Goal: Transaction & Acquisition: Purchase product/service

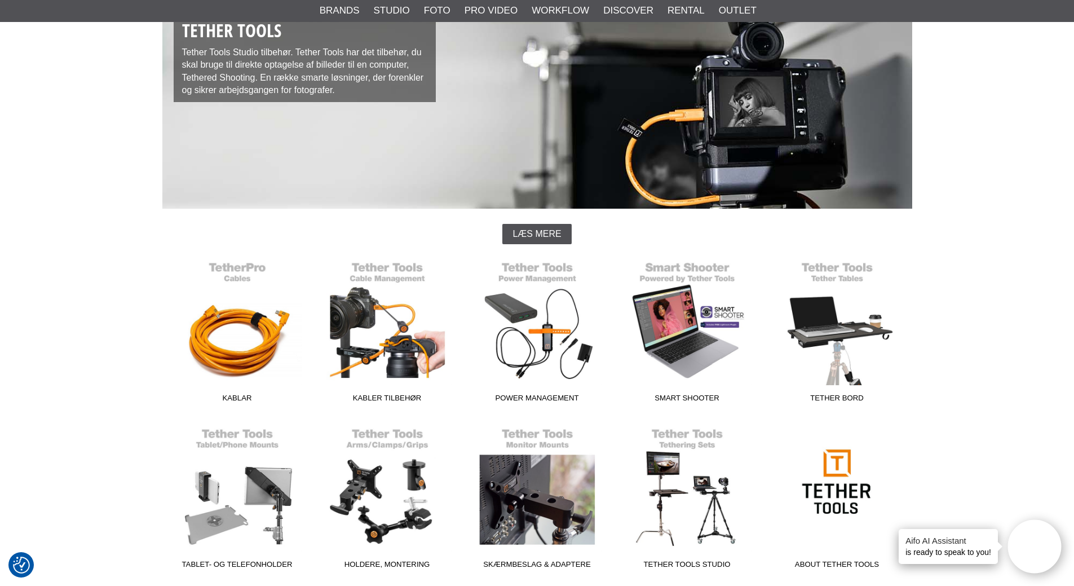
scroll to position [113, 0]
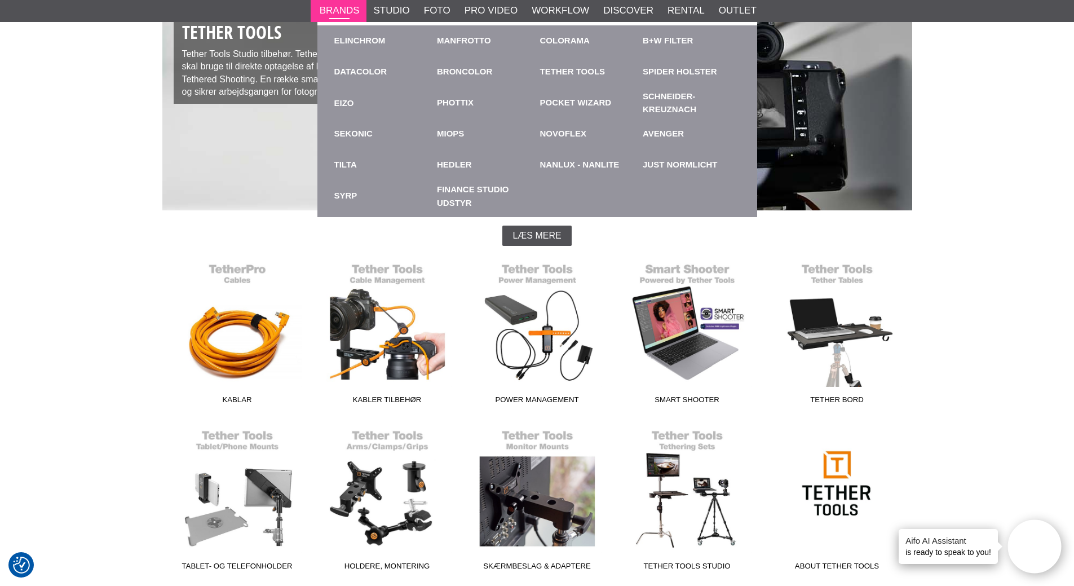
click at [338, 9] on link "Brands" at bounding box center [340, 10] width 40 height 15
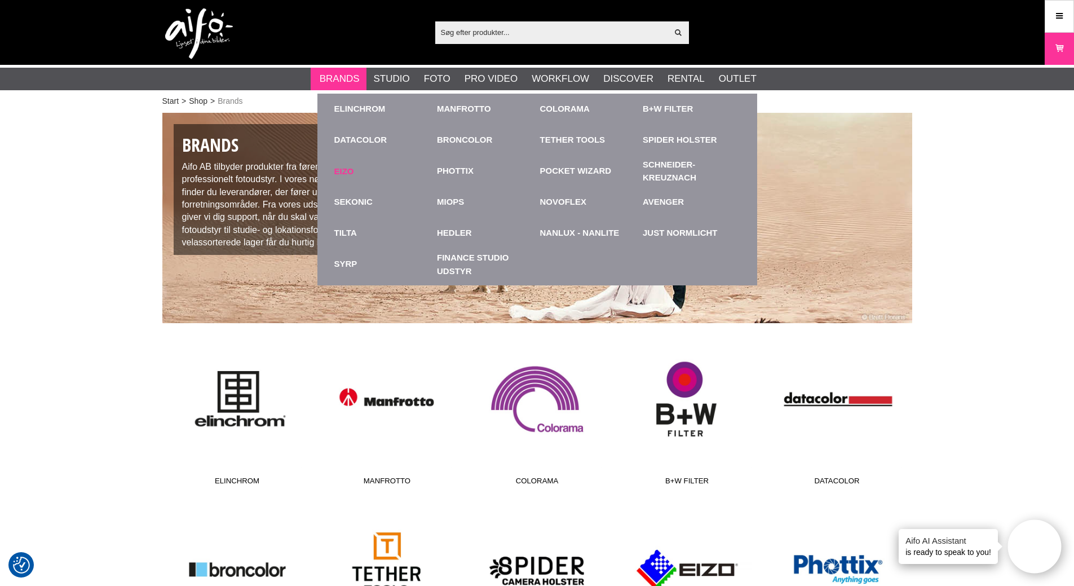
click at [338, 172] on link "EIZO" at bounding box center [383, 171] width 98 height 31
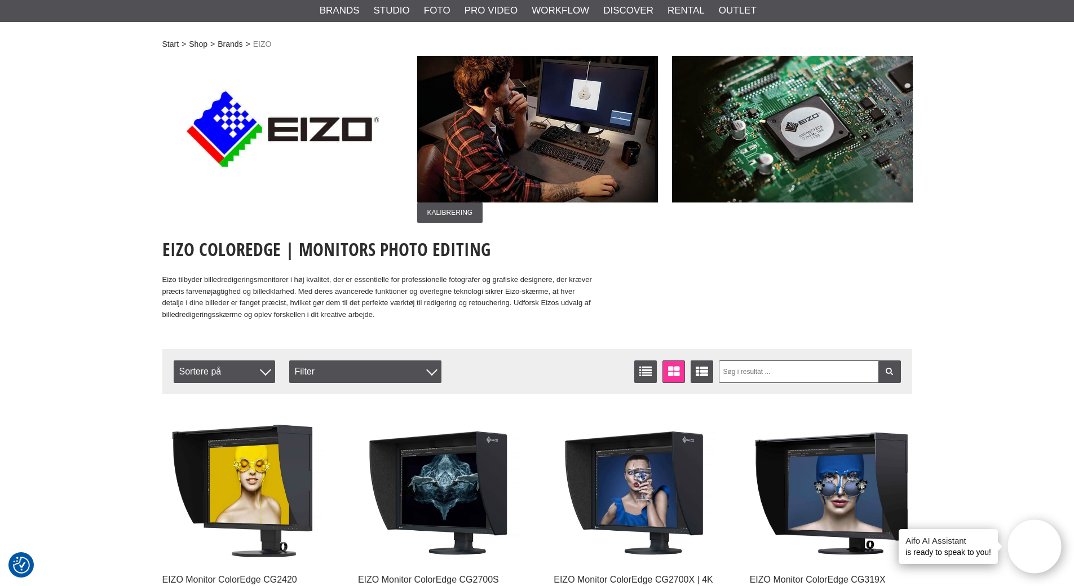
scroll to position [56, 0]
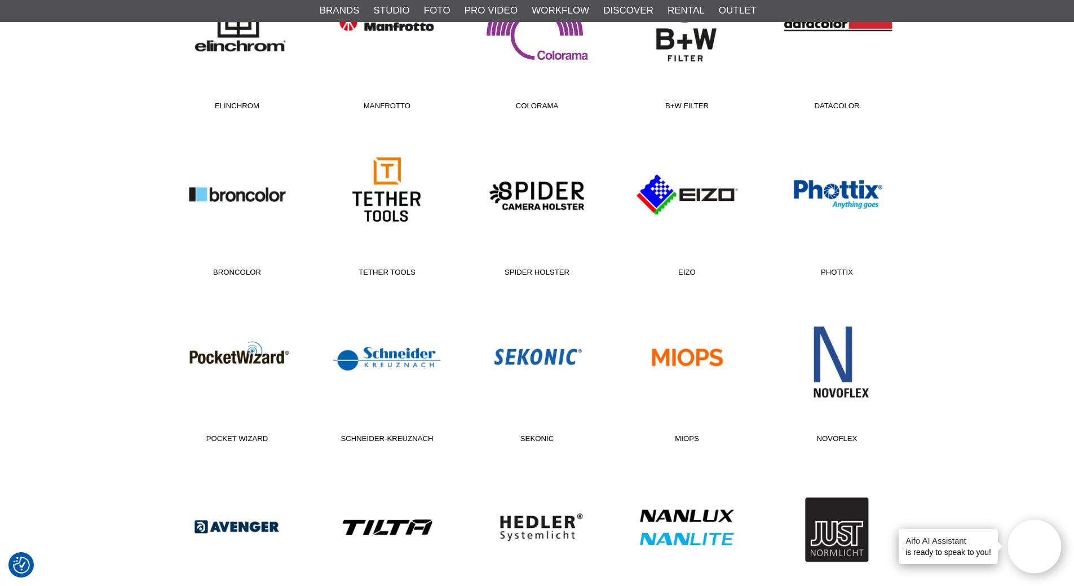
scroll to position [395, 0]
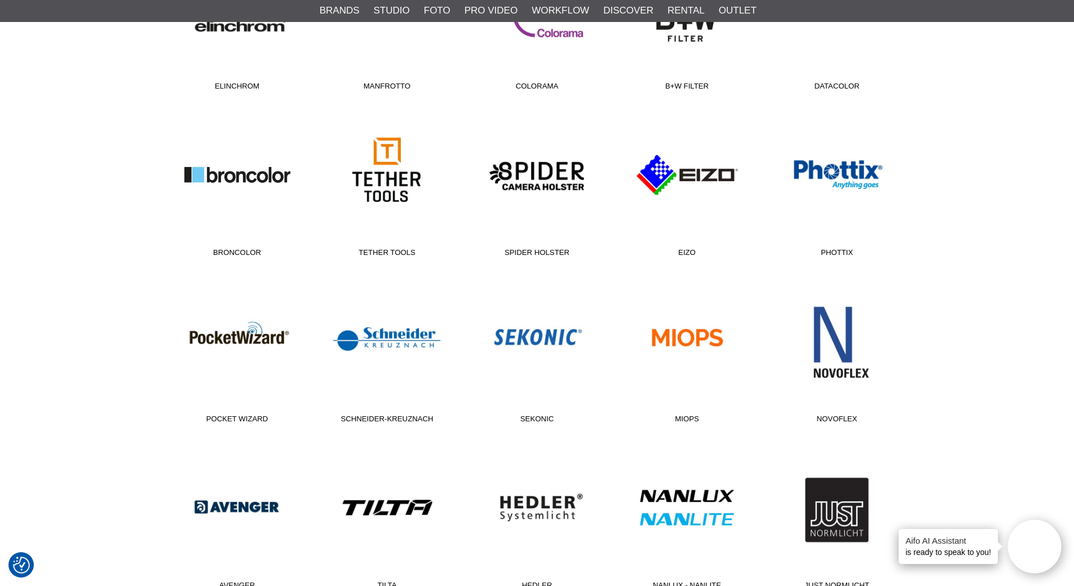
click at [227, 175] on link "Broncolor" at bounding box center [237, 186] width 150 height 152
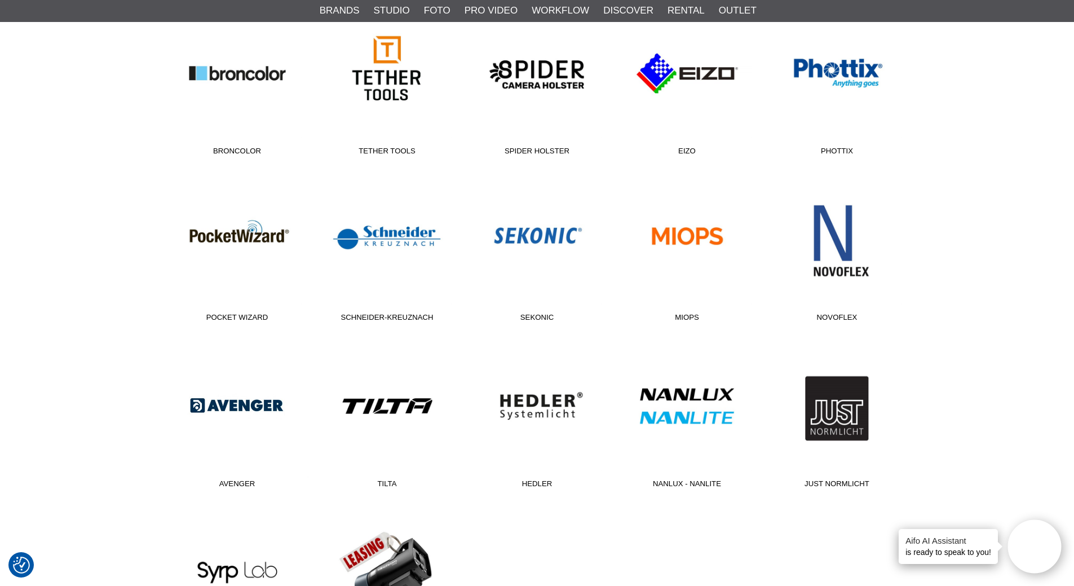
scroll to position [507, 0]
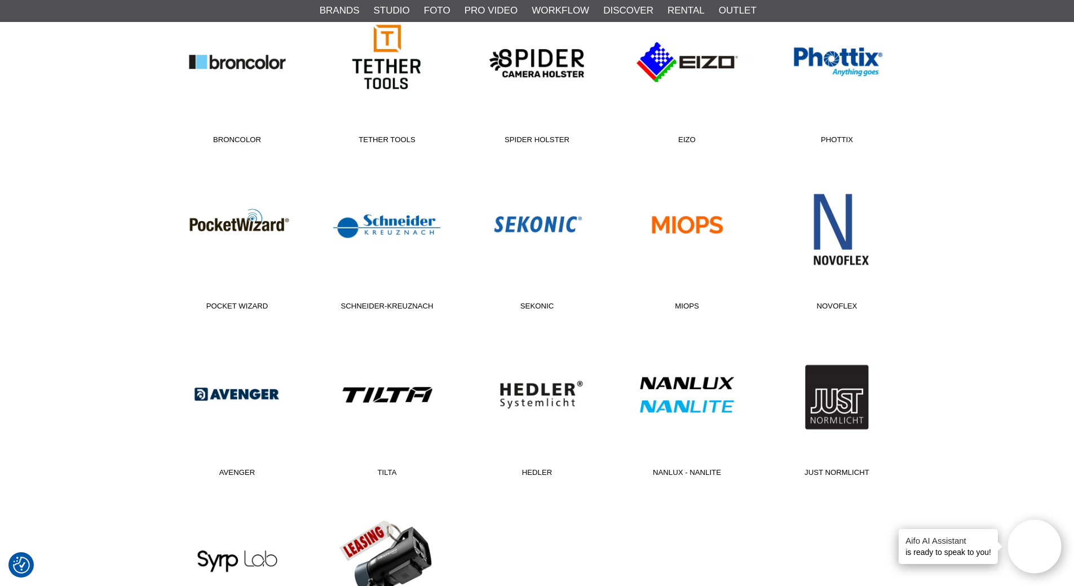
click at [147, 320] on div "Start > Shop > Brands Brands Aifo AB tilbyder produkter fra førende mærker inde…" at bounding box center [537, 180] width 1074 height 1156
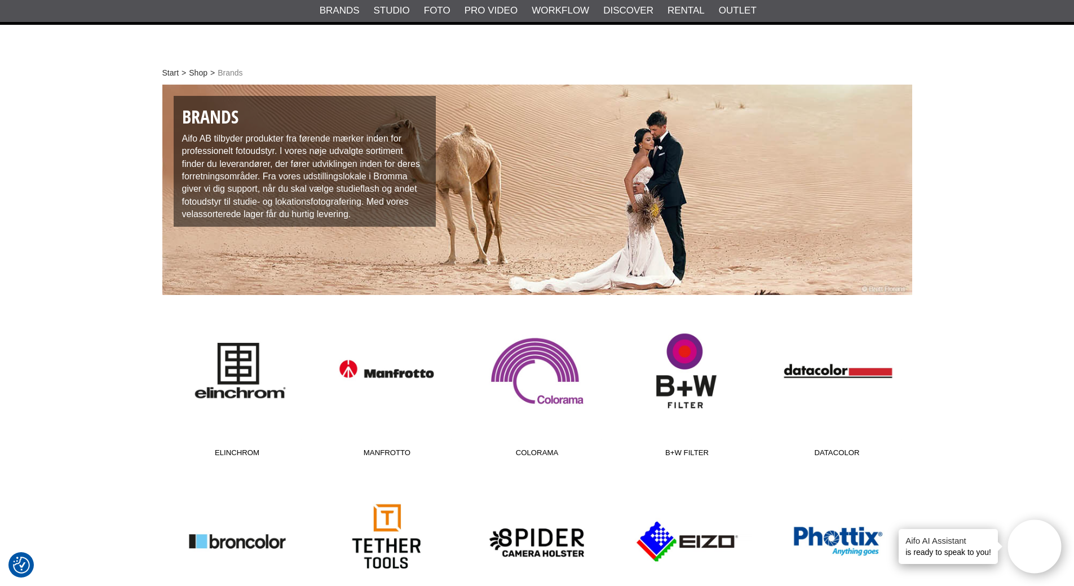
scroll to position [0, 0]
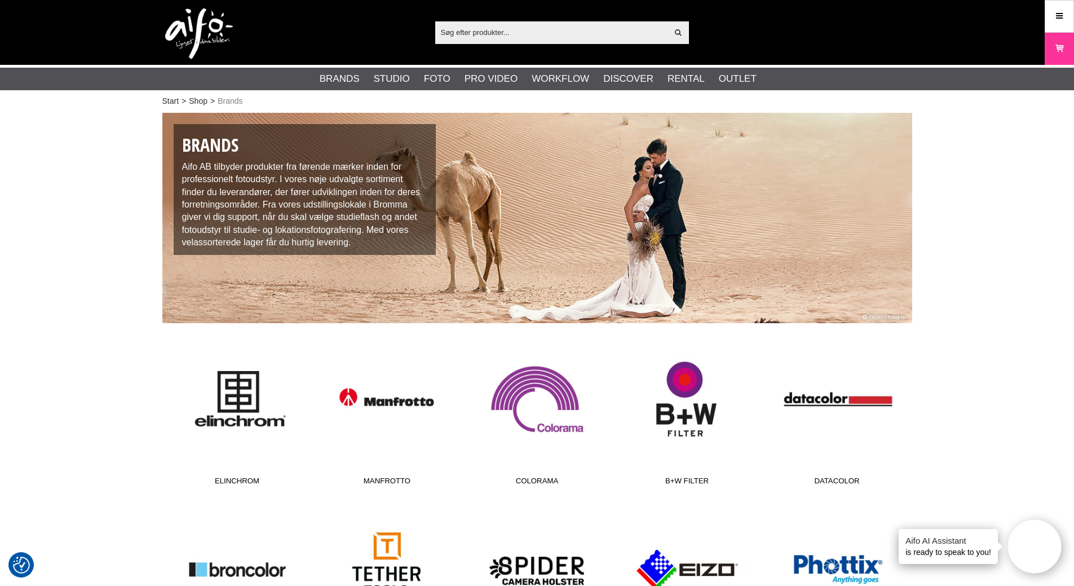
click at [175, 38] on img at bounding box center [199, 33] width 68 height 51
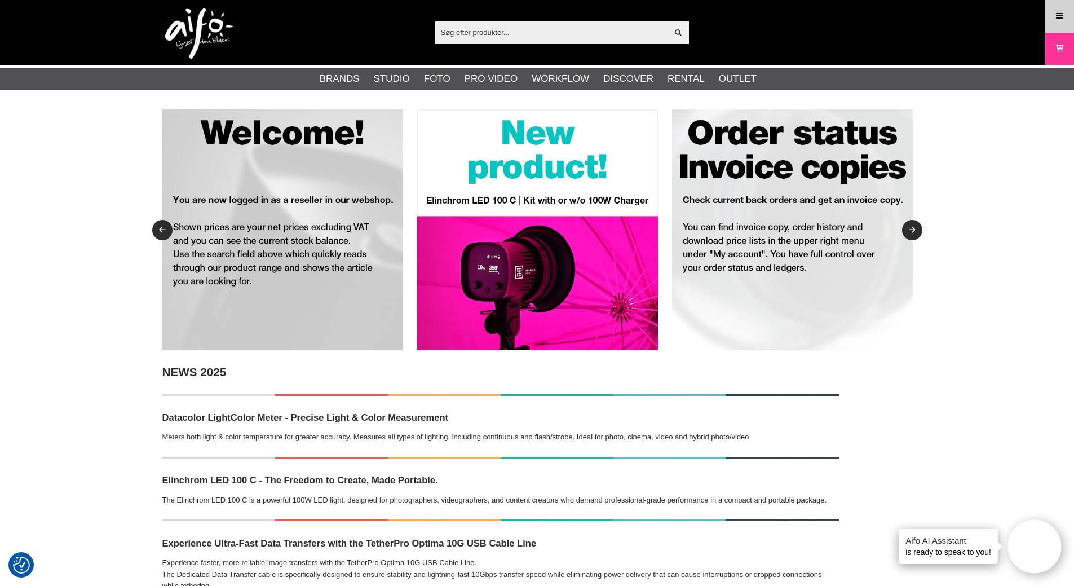
click at [1064, 15] on icon at bounding box center [1059, 16] width 10 height 12
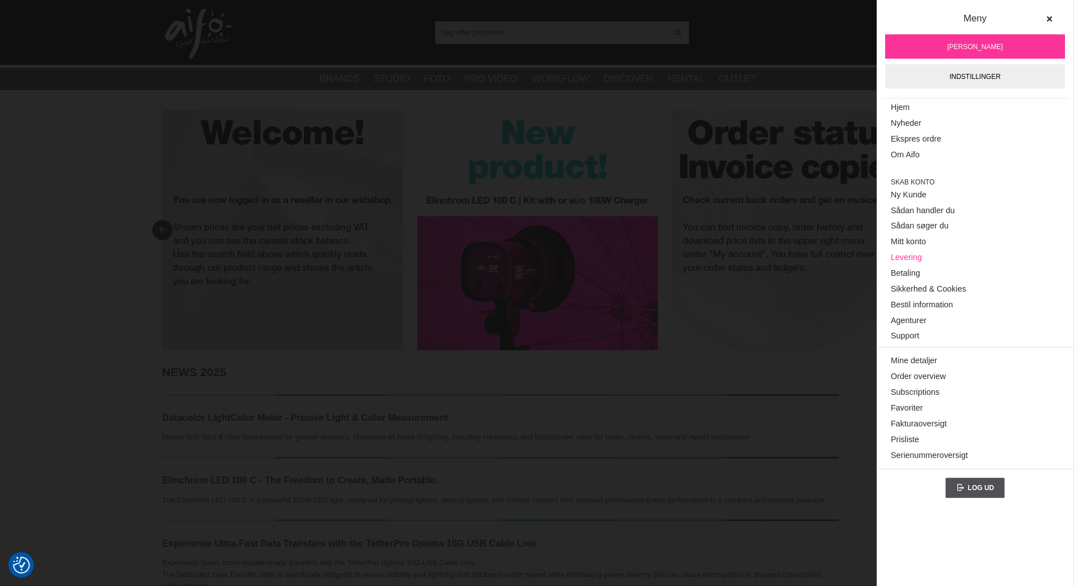
click at [902, 259] on link "Levering" at bounding box center [975, 258] width 169 height 16
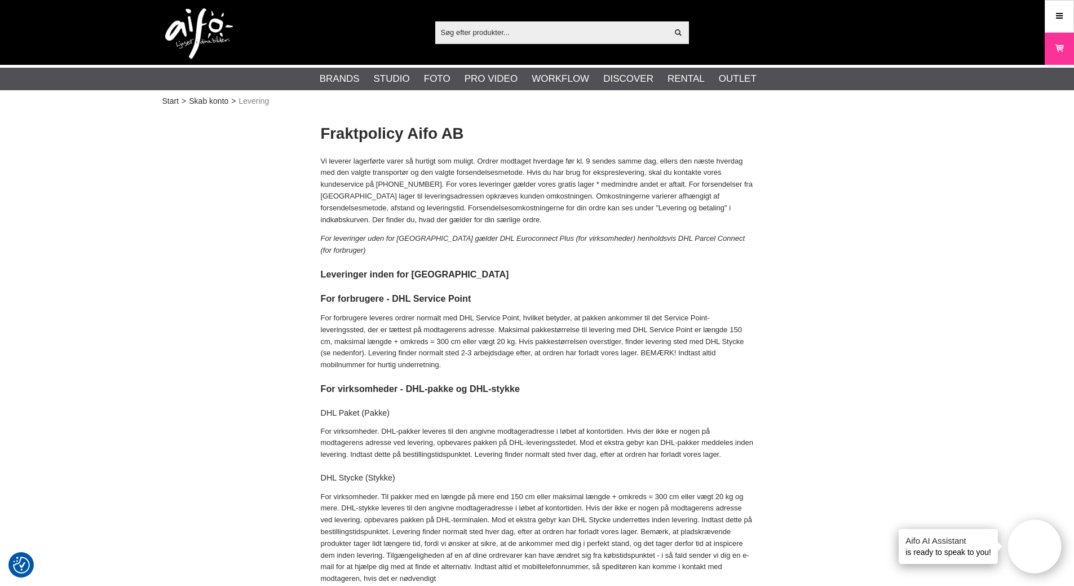
click at [198, 33] on img at bounding box center [199, 33] width 68 height 51
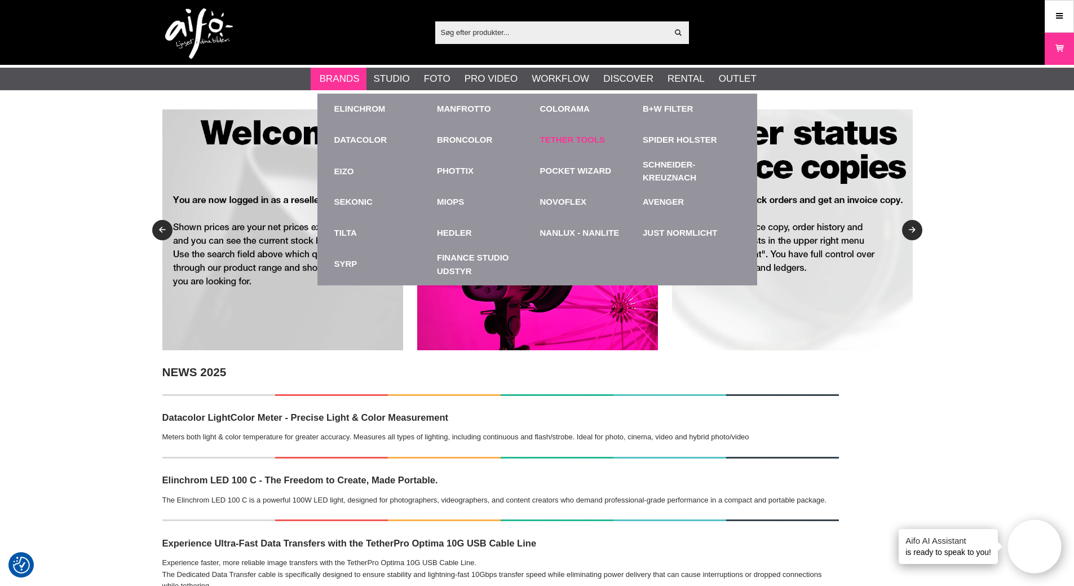
click at [560, 140] on link "Tether Tools" at bounding box center [572, 140] width 65 height 13
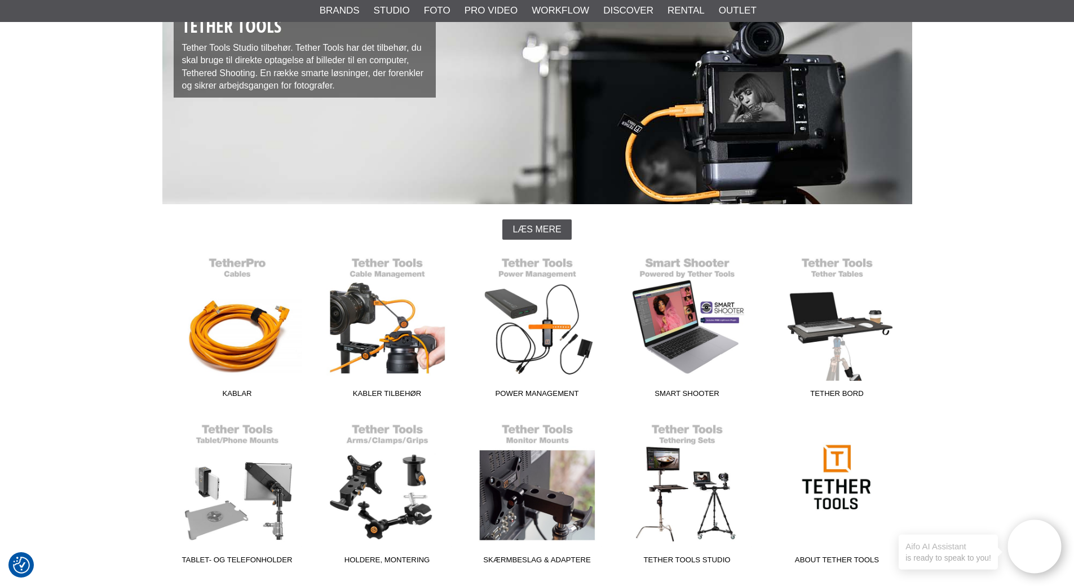
scroll to position [169, 0]
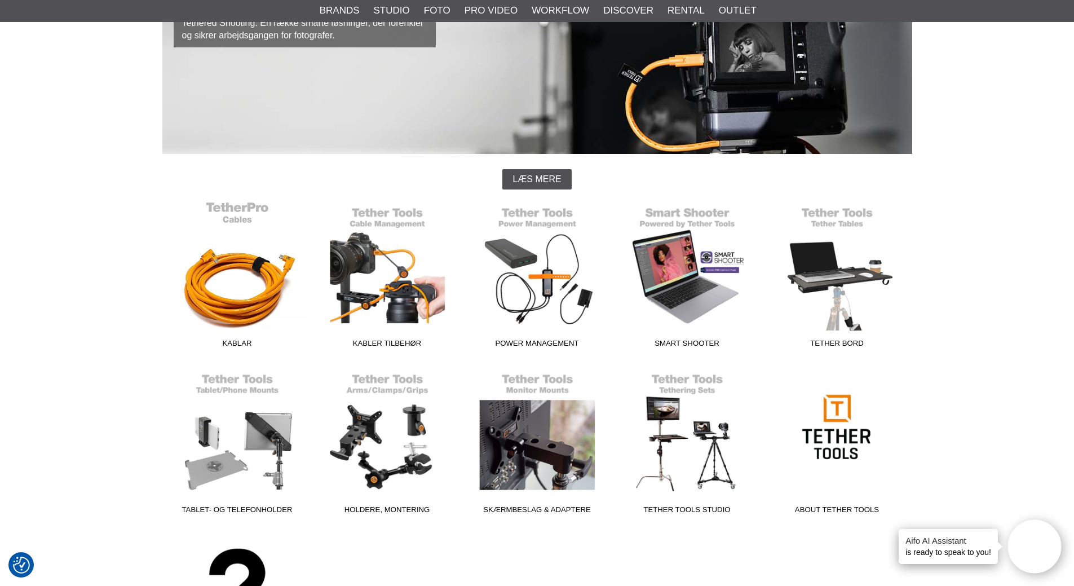
click at [238, 249] on link "Kablar" at bounding box center [237, 277] width 150 height 152
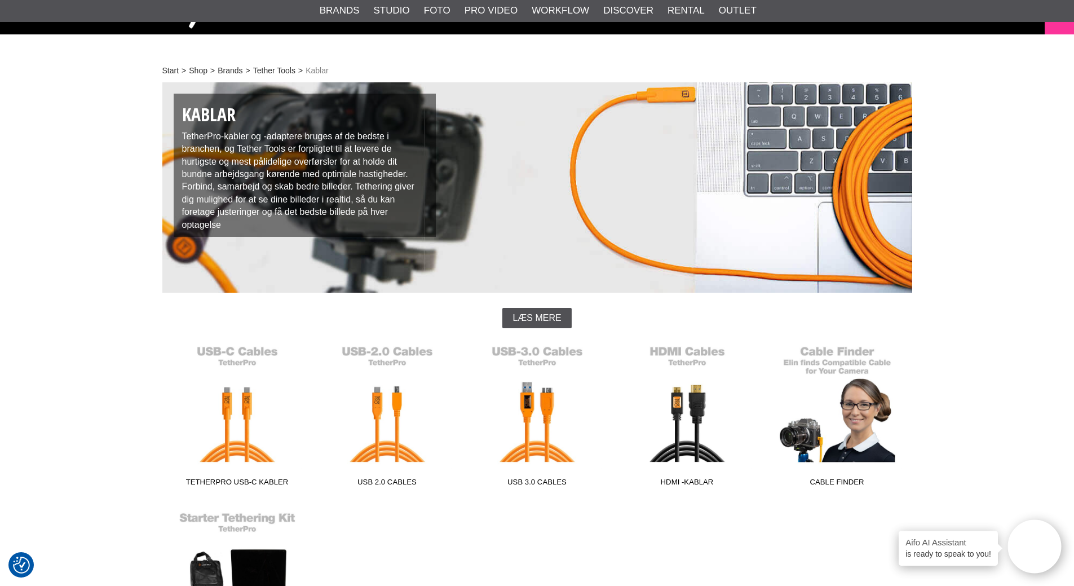
scroll to position [169, 0]
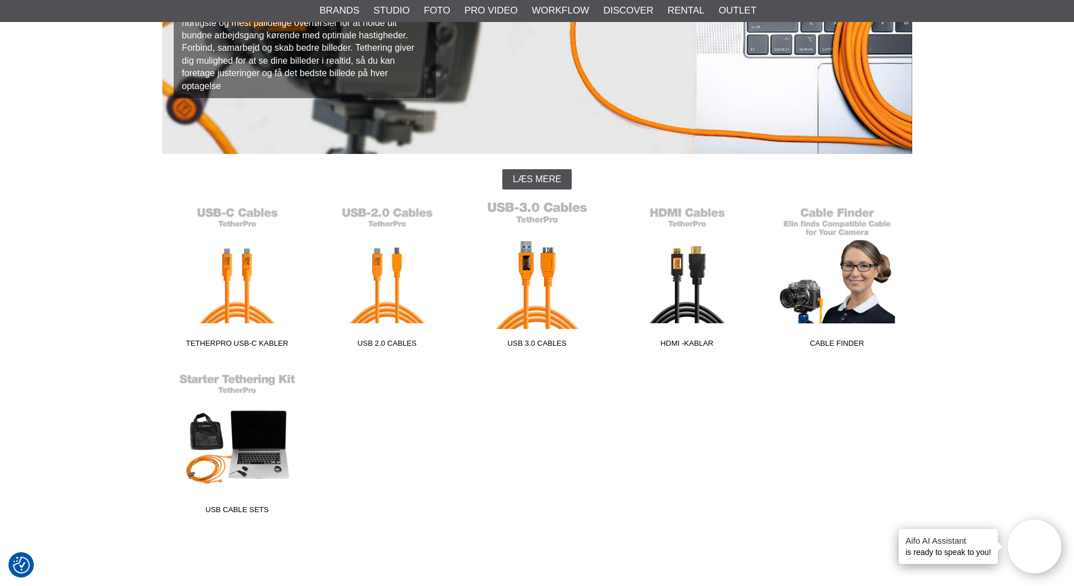
click at [542, 261] on link "USB 3.0 Cables" at bounding box center [537, 277] width 150 height 152
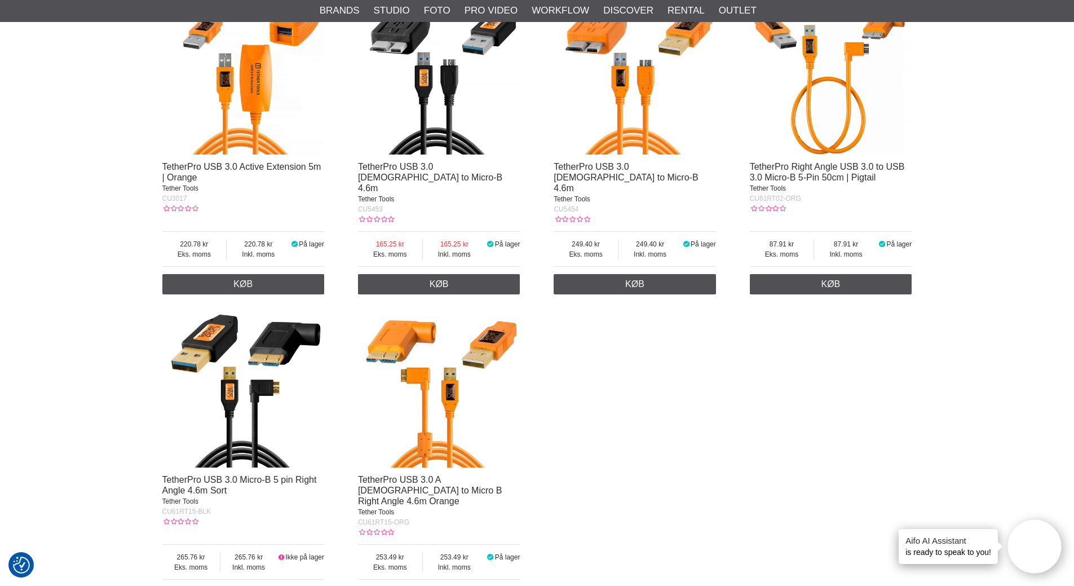
scroll to position [507, 0]
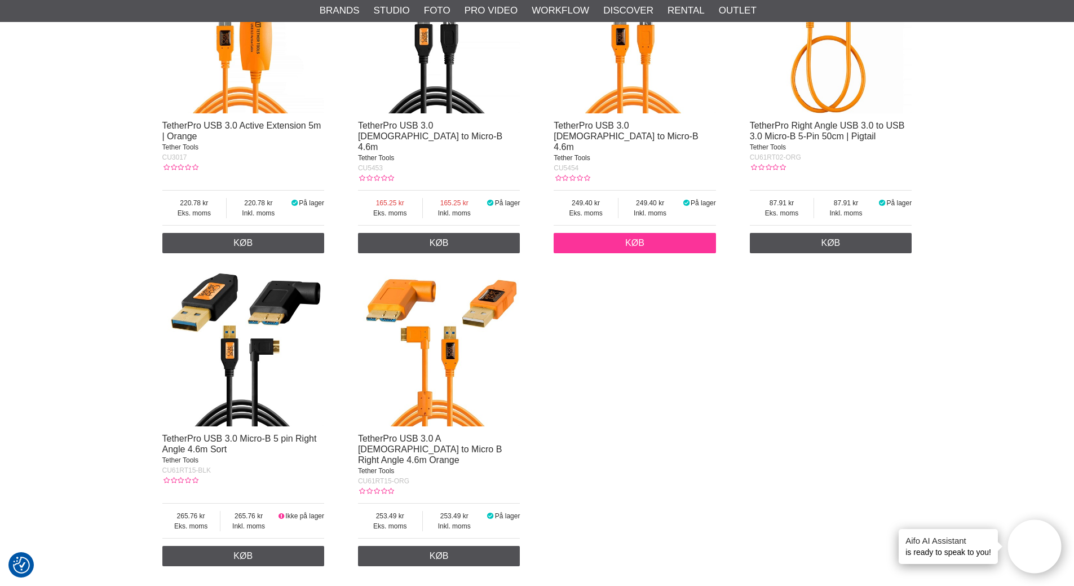
click at [620, 236] on link "Køb" at bounding box center [635, 243] width 162 height 20
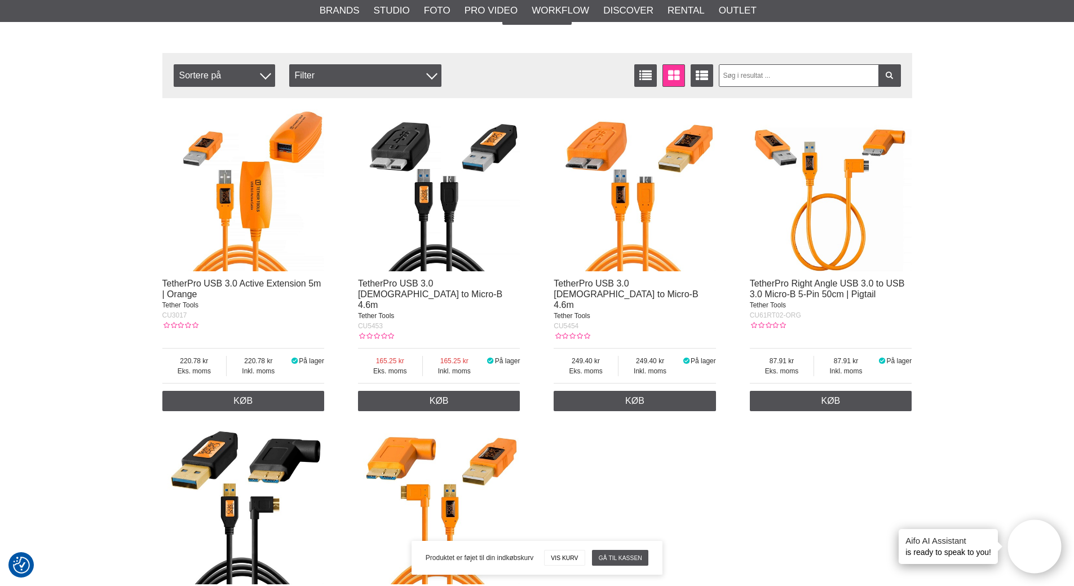
scroll to position [290, 0]
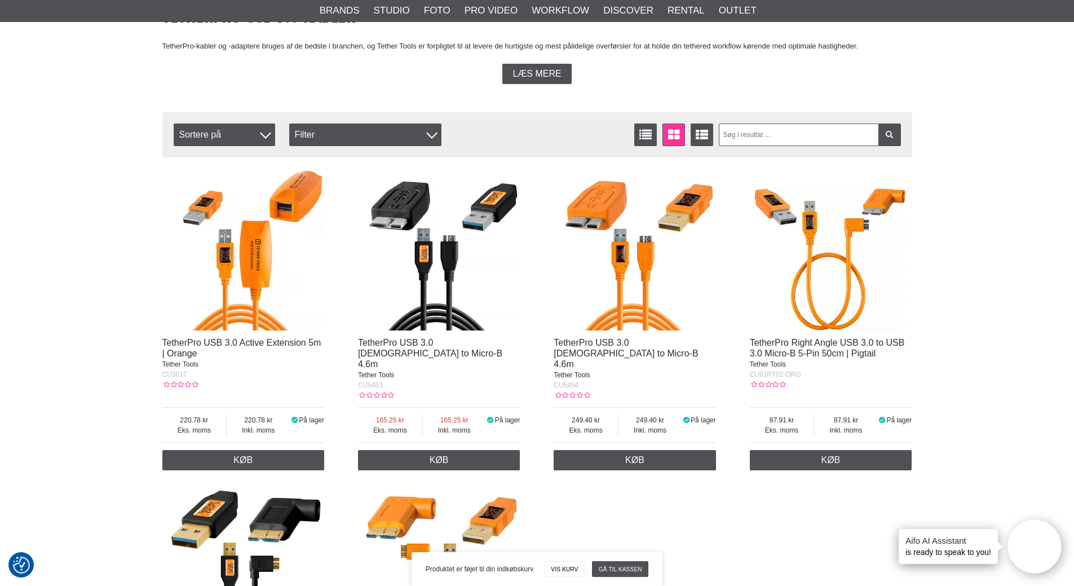
click at [574, 565] on link "Vis kurv" at bounding box center [564, 569] width 41 height 16
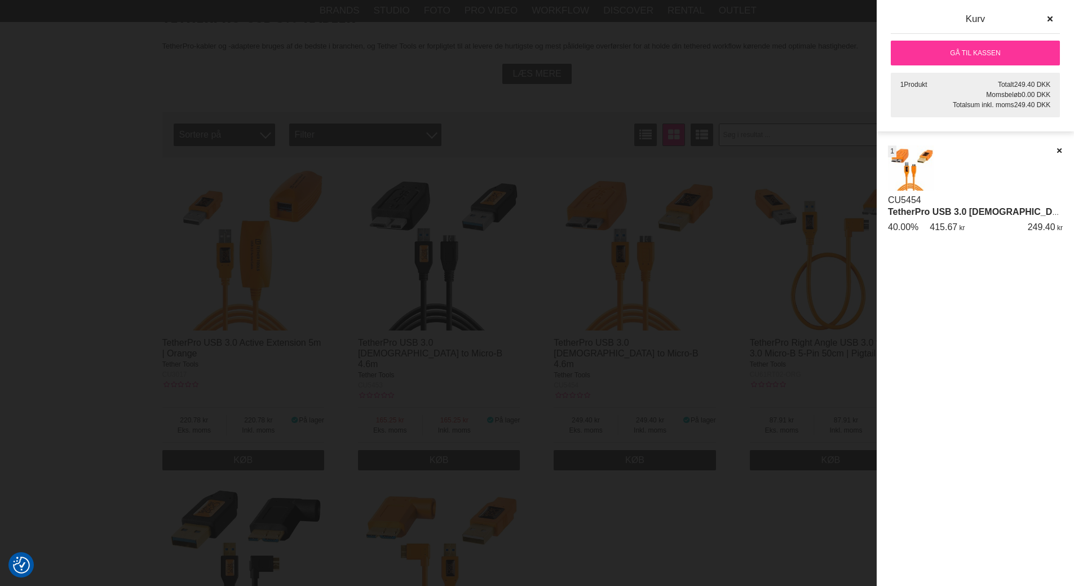
click at [964, 53] on link "Gå til kassen" at bounding box center [975, 53] width 169 height 25
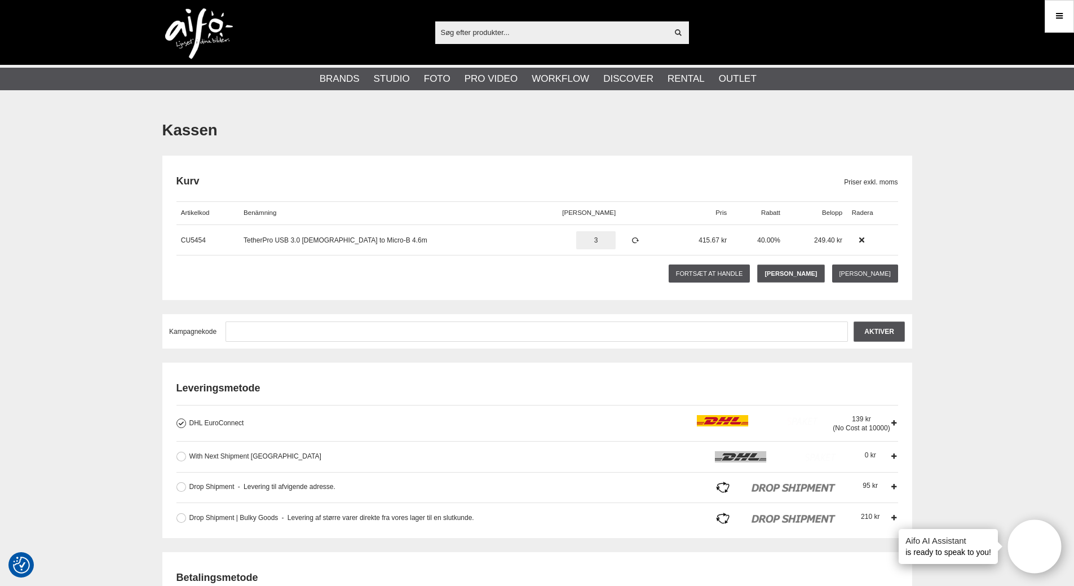
type input "3"
click at [491, 267] on div "Fortsæt at handle Tøm kurv Gem varekurv Vil du tømme indkøbskurven? Afbestille …" at bounding box center [537, 273] width 722 height 25
click at [466, 266] on div "Fortsæt at handle Tøm kurv Gem varekurv Vil du tømme indkøbskurven? Afbestille …" at bounding box center [537, 273] width 722 height 25
click at [217, 25] on img at bounding box center [199, 33] width 68 height 51
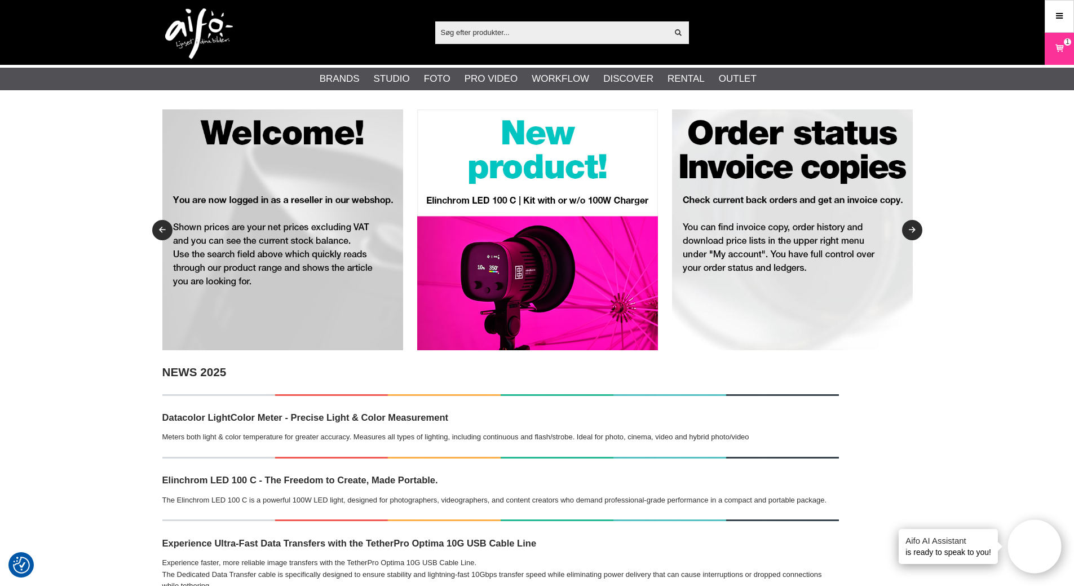
click at [205, 33] on img at bounding box center [199, 33] width 68 height 51
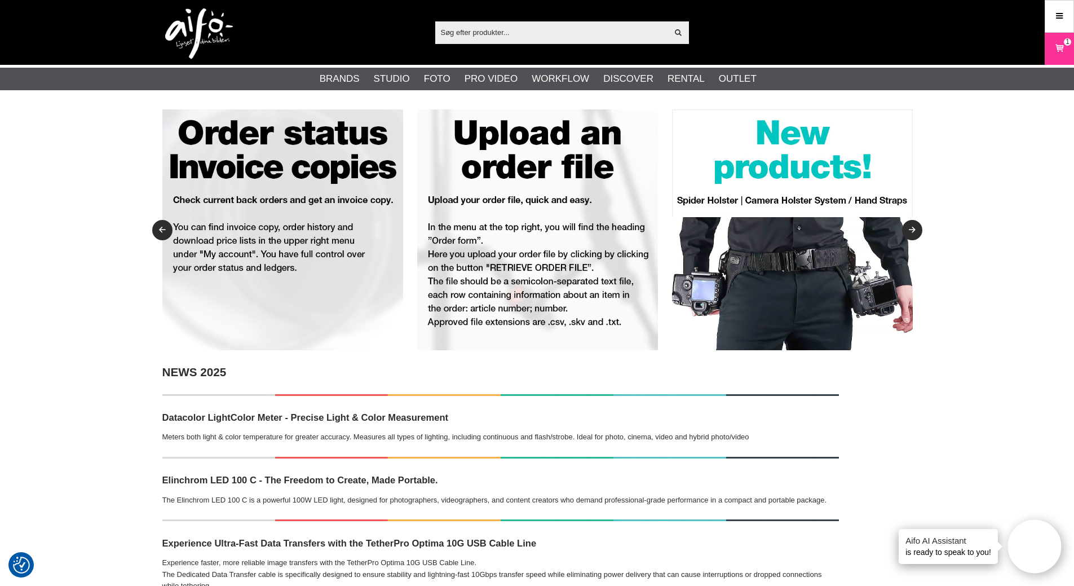
click at [493, 30] on input "text" at bounding box center [551, 32] width 233 height 17
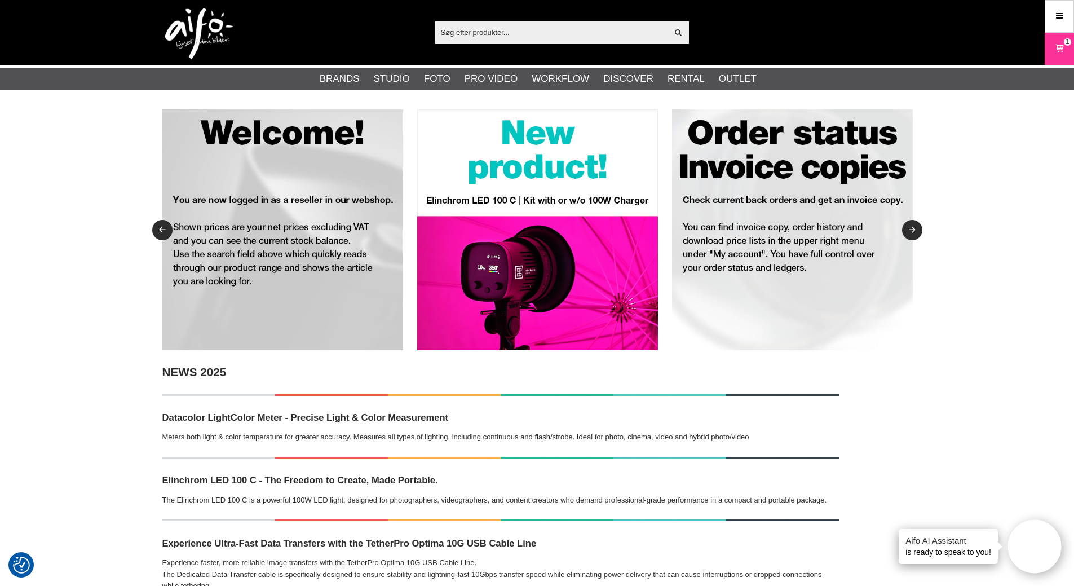
click at [467, 34] on input "text" at bounding box center [551, 32] width 233 height 17
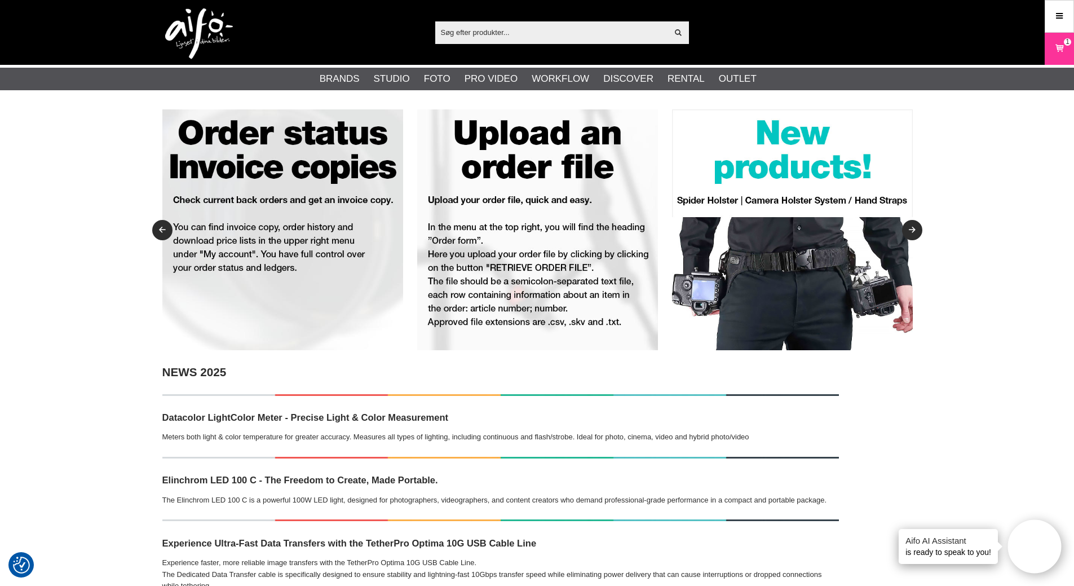
paste input "CUC3215-ORG"
type input "CUC3215-ORG"
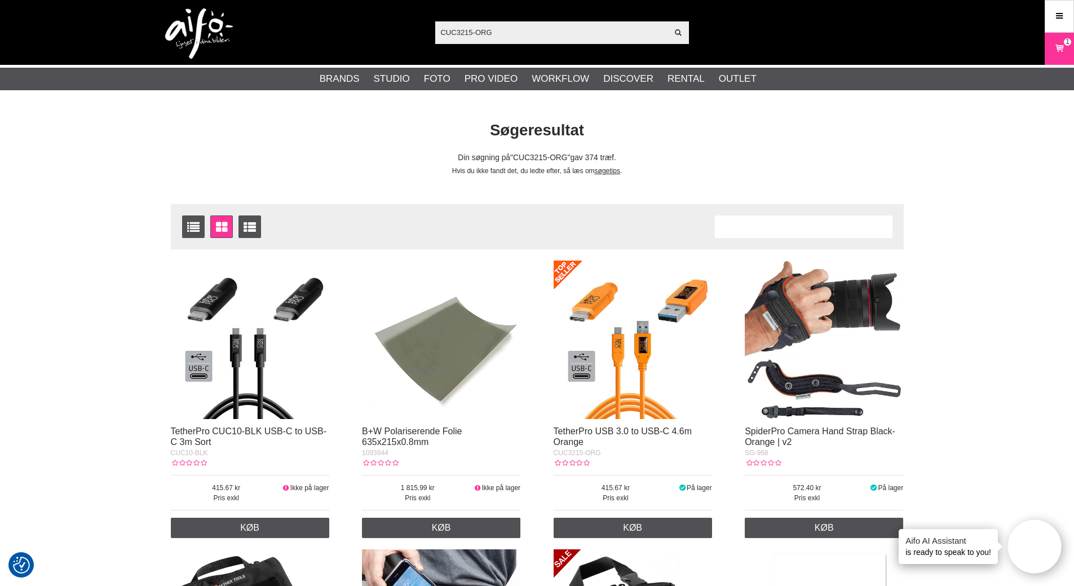
click at [607, 315] on img at bounding box center [633, 340] width 158 height 158
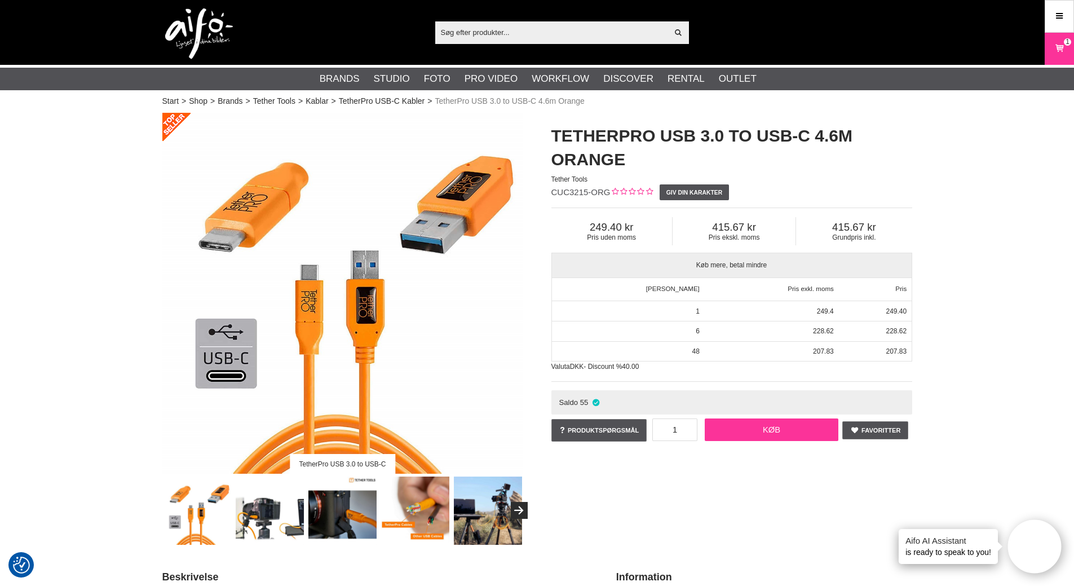
click at [747, 432] on link "Køb" at bounding box center [772, 429] width 134 height 23
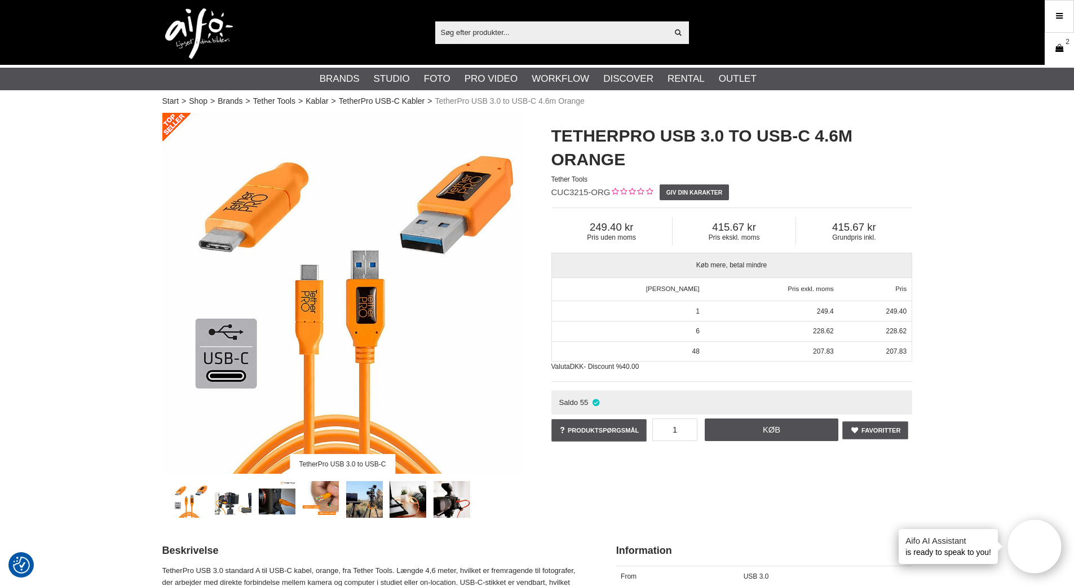
click at [1063, 46] on icon at bounding box center [1059, 48] width 11 height 12
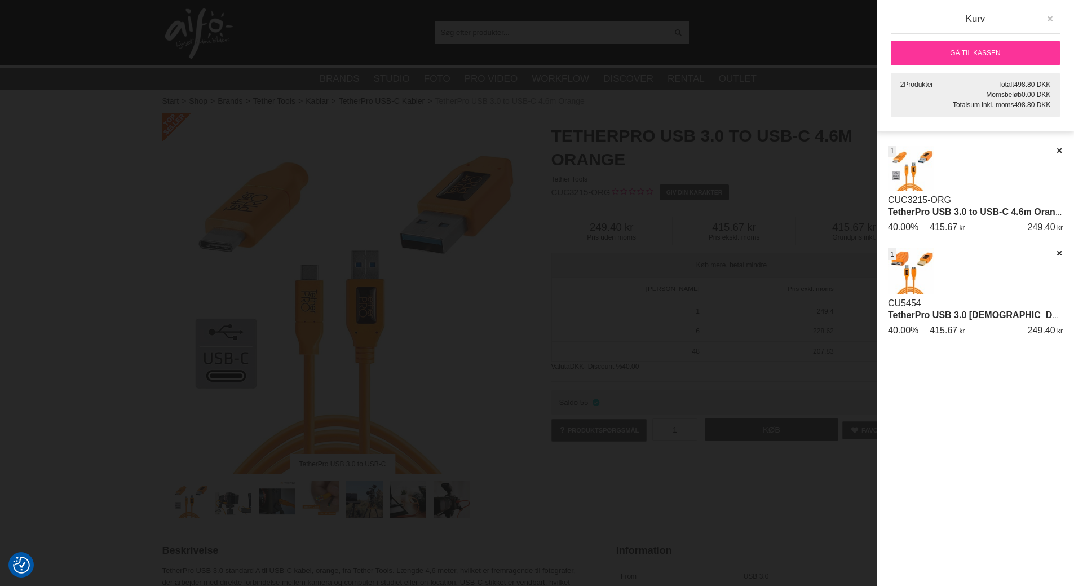
drag, startPoint x: 1054, startPoint y: 19, endPoint x: 1048, endPoint y: 21, distance: 6.4
click at [1053, 19] on icon "button" at bounding box center [1050, 19] width 8 height 8
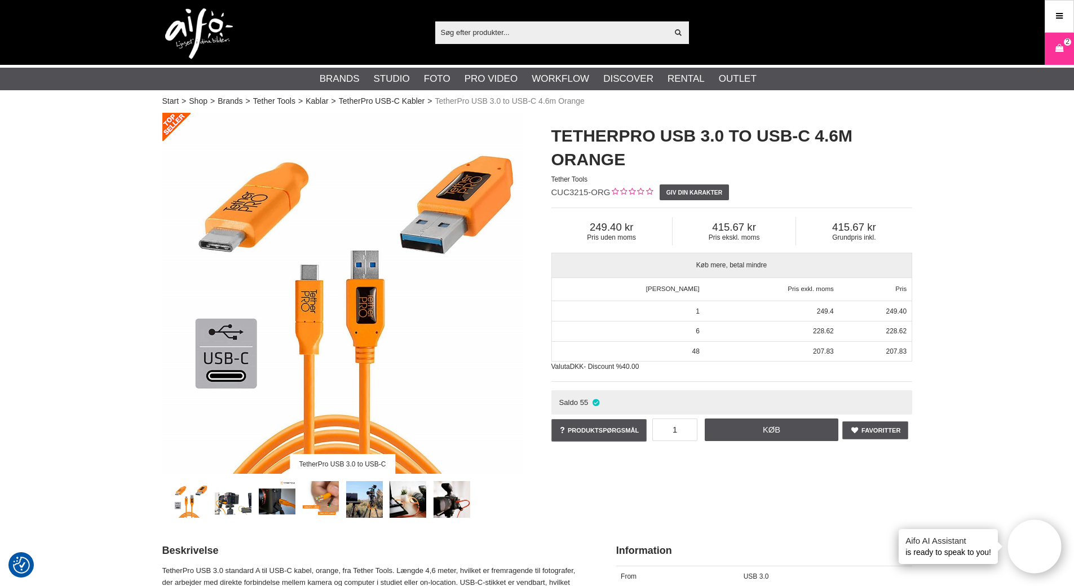
click at [483, 335] on img at bounding box center [342, 293] width 361 height 361
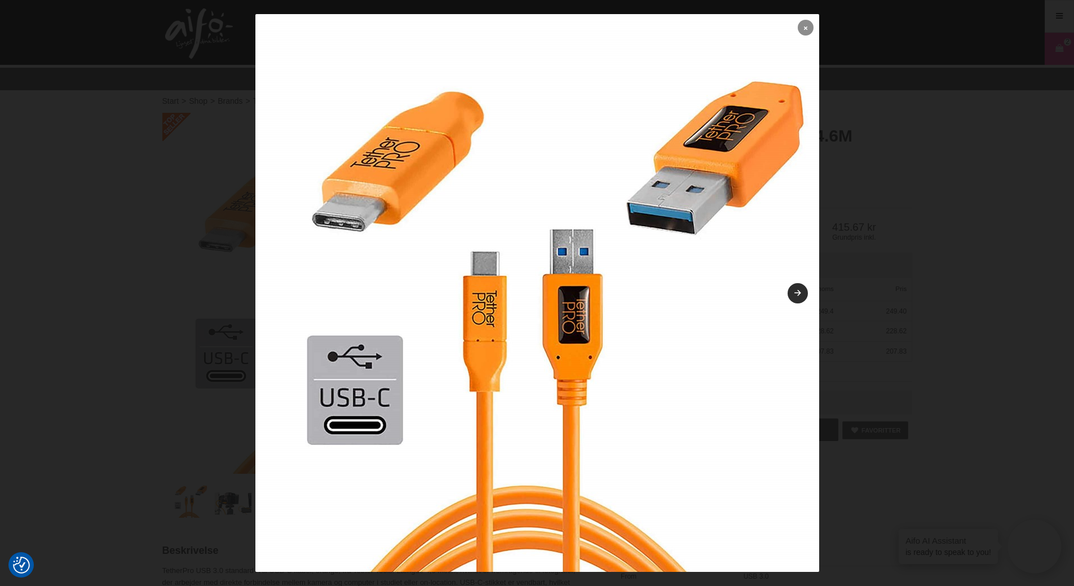
click at [798, 29] on link at bounding box center [806, 28] width 16 height 16
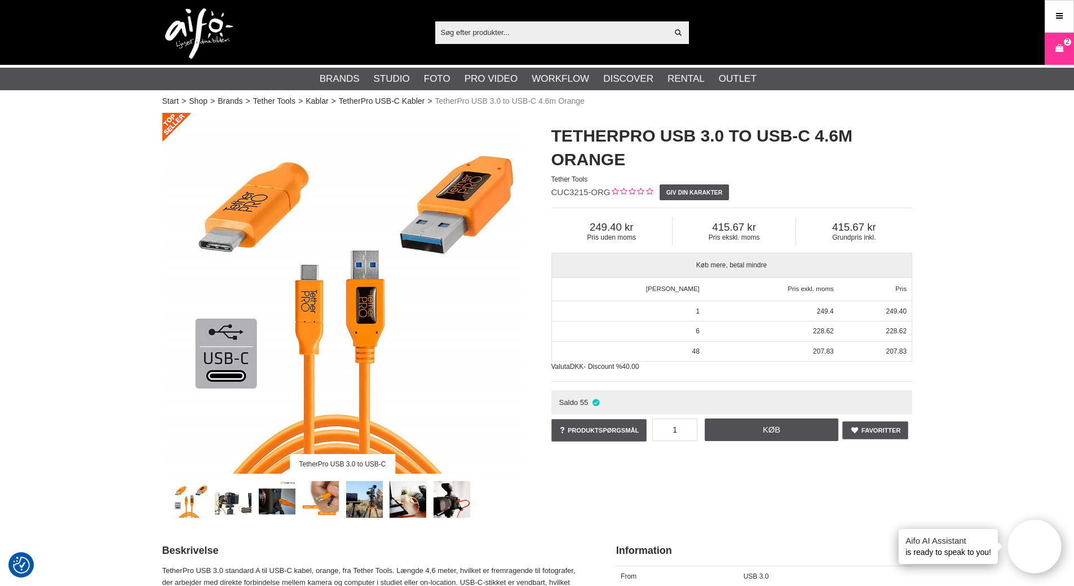
click at [187, 31] on img at bounding box center [199, 33] width 68 height 51
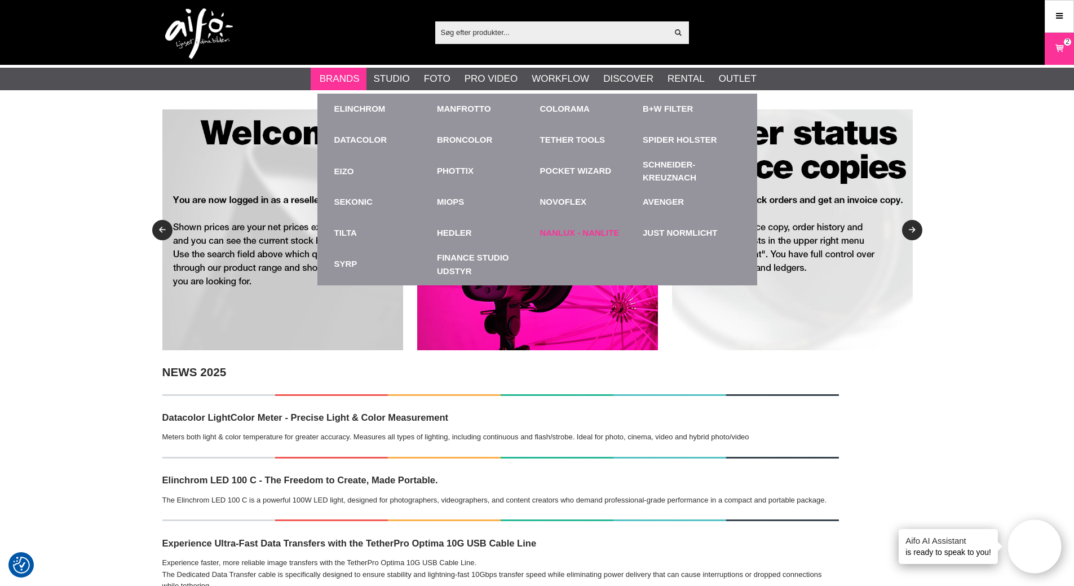
click at [567, 235] on link "Nanlux - Nanlite" at bounding box center [580, 233] width 80 height 13
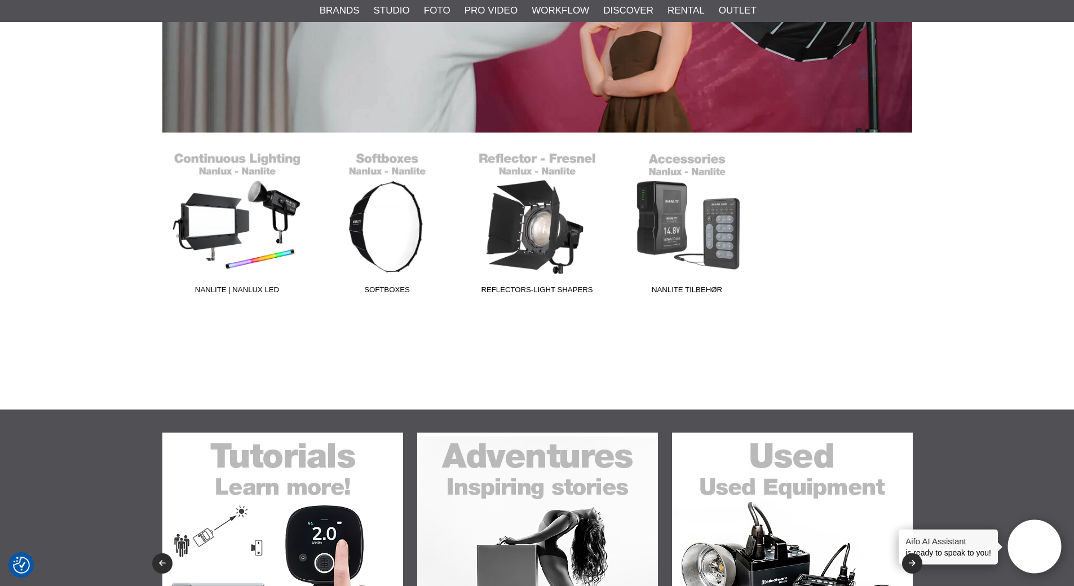
scroll to position [282, 0]
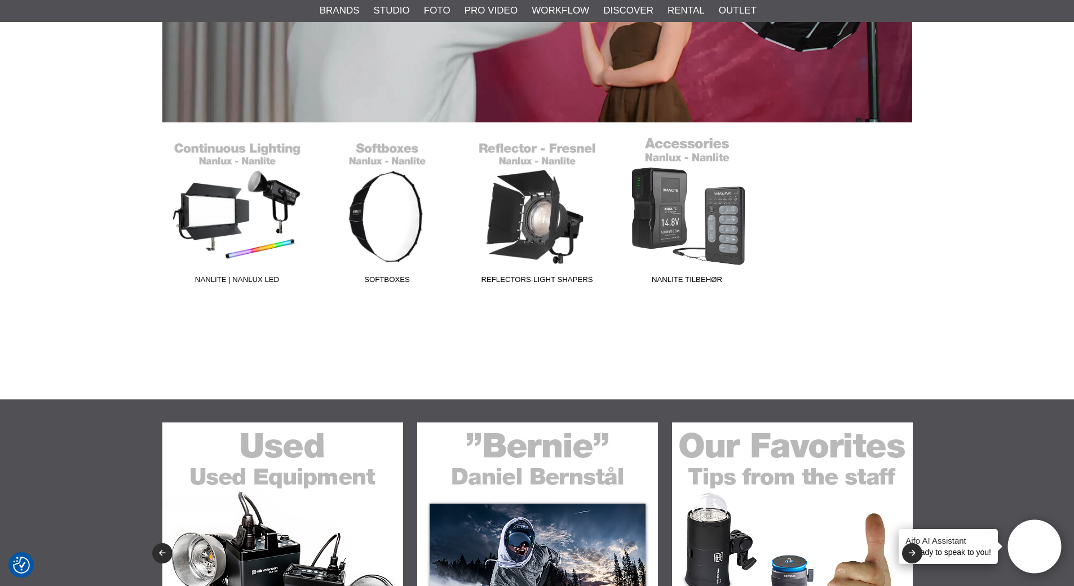
click at [666, 222] on link "Nanlite Tilbehør" at bounding box center [687, 213] width 150 height 152
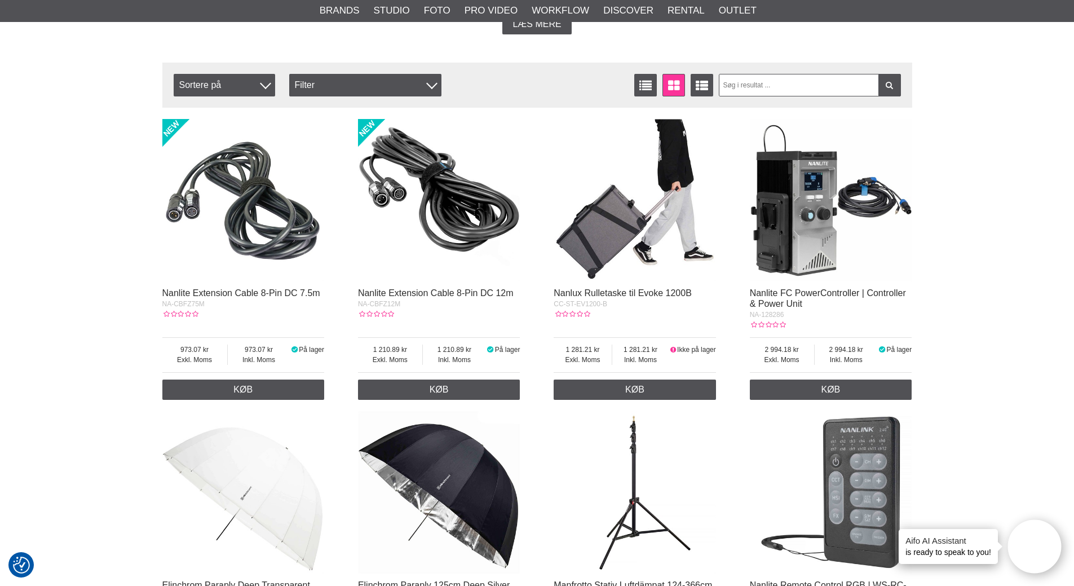
scroll to position [451, 0]
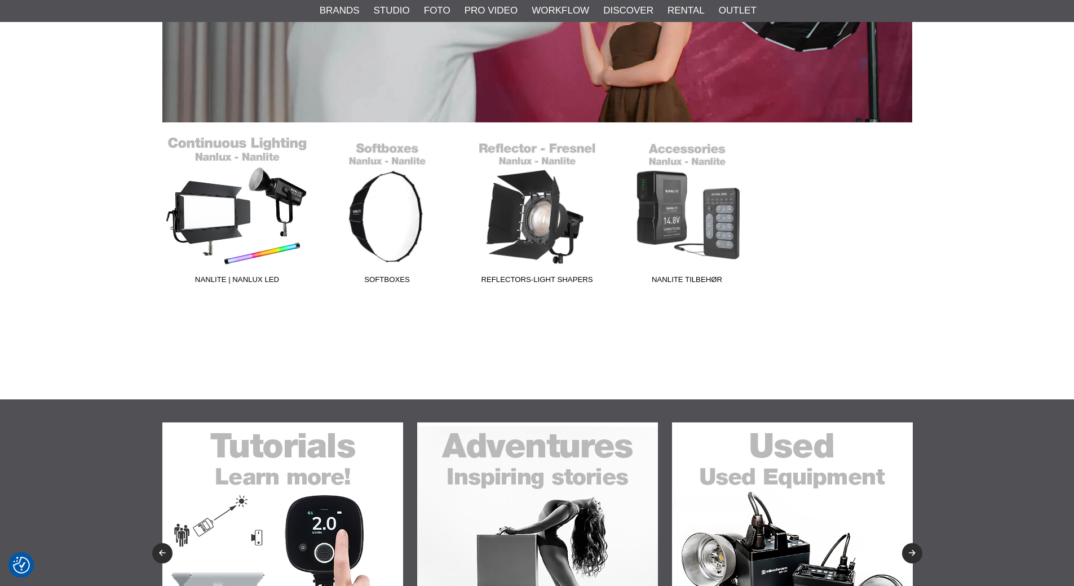
scroll to position [282, 0]
click at [214, 219] on link "Nanlite | Nanlux LED" at bounding box center [237, 213] width 150 height 152
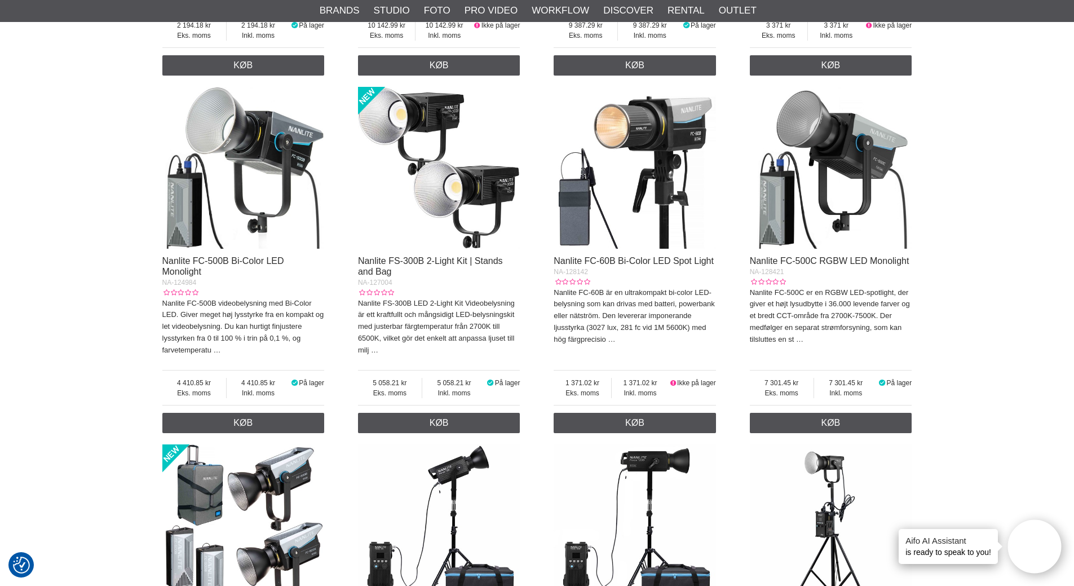
scroll to position [2143, 0]
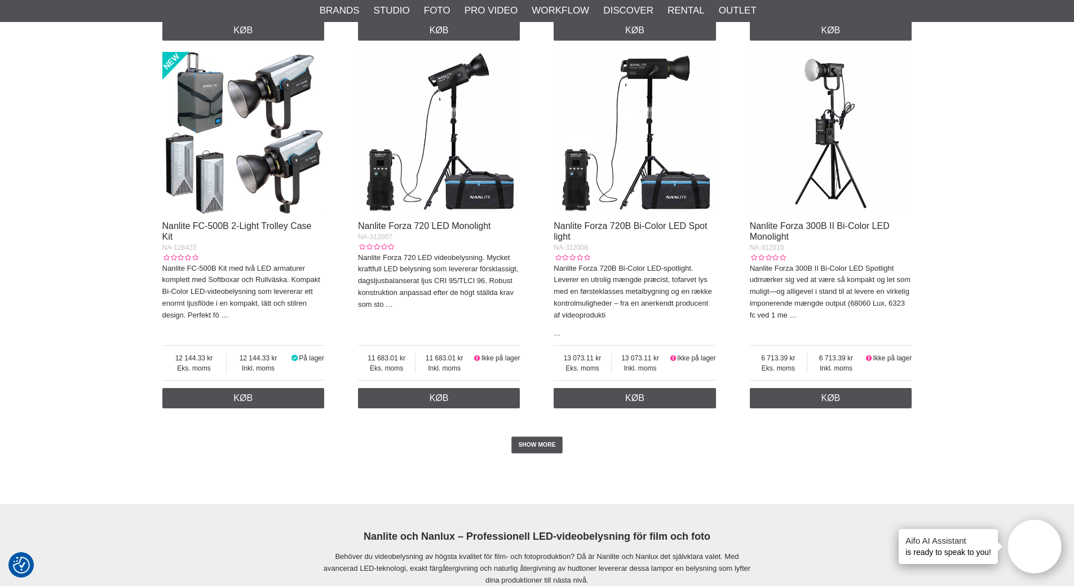
scroll to position [2537, 0]
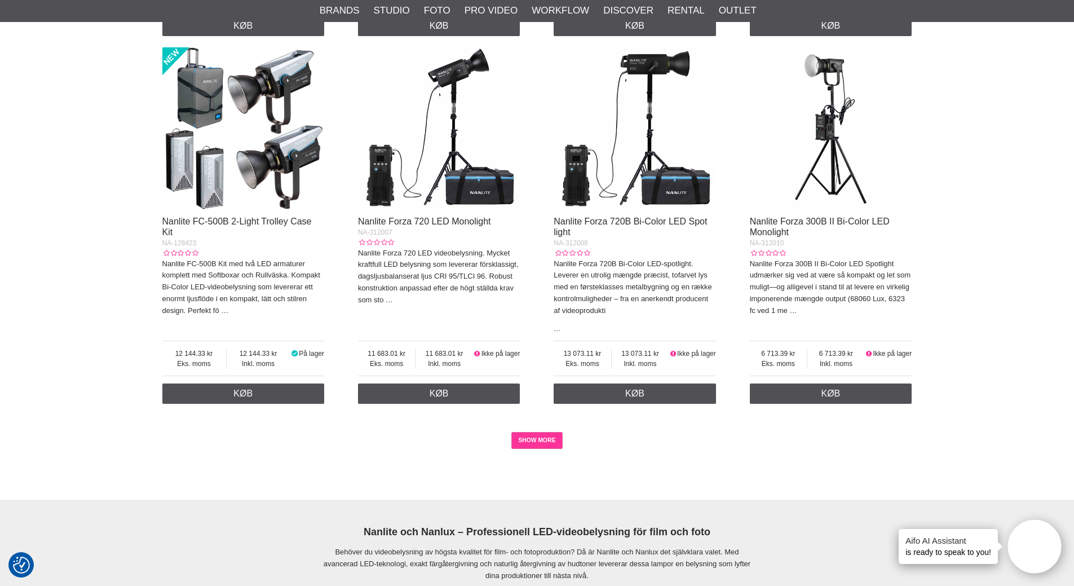
click at [527, 449] on link "SHOW MORE" at bounding box center [536, 440] width 51 height 17
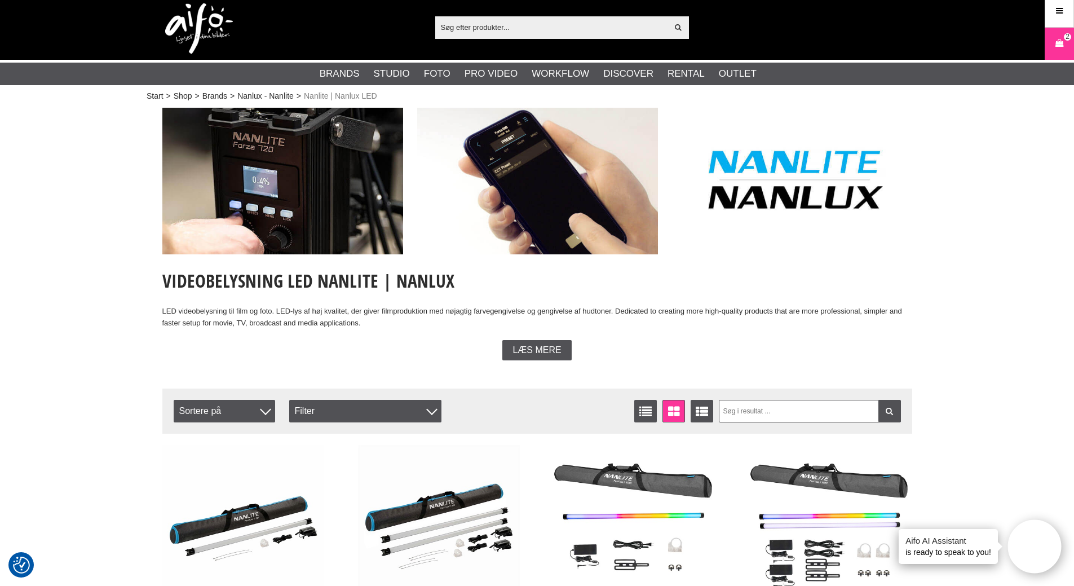
scroll to position [0, 0]
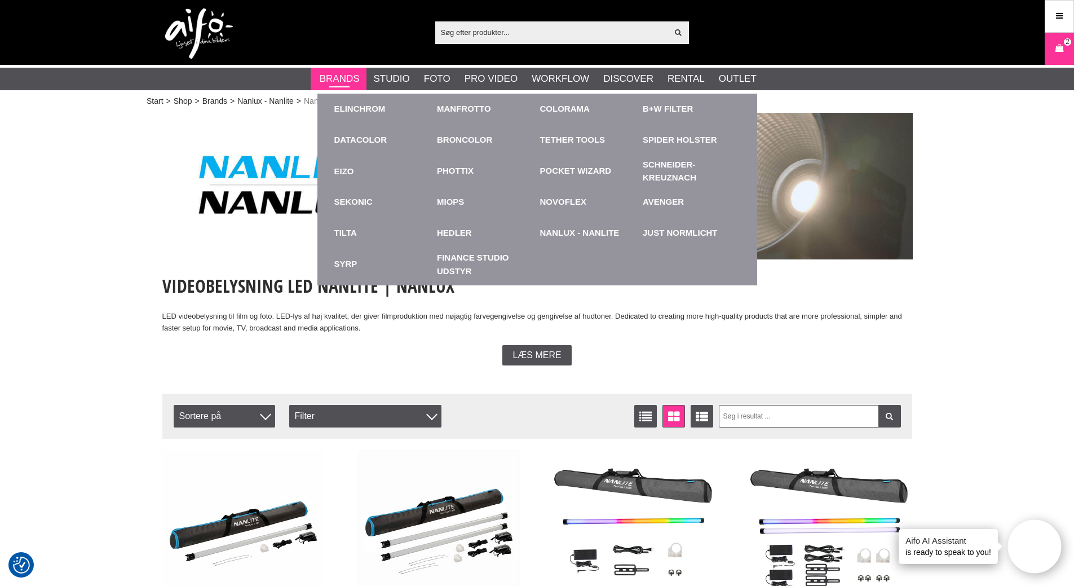
click at [343, 80] on link "Brands" at bounding box center [340, 79] width 40 height 15
